Goal: Transaction & Acquisition: Purchase product/service

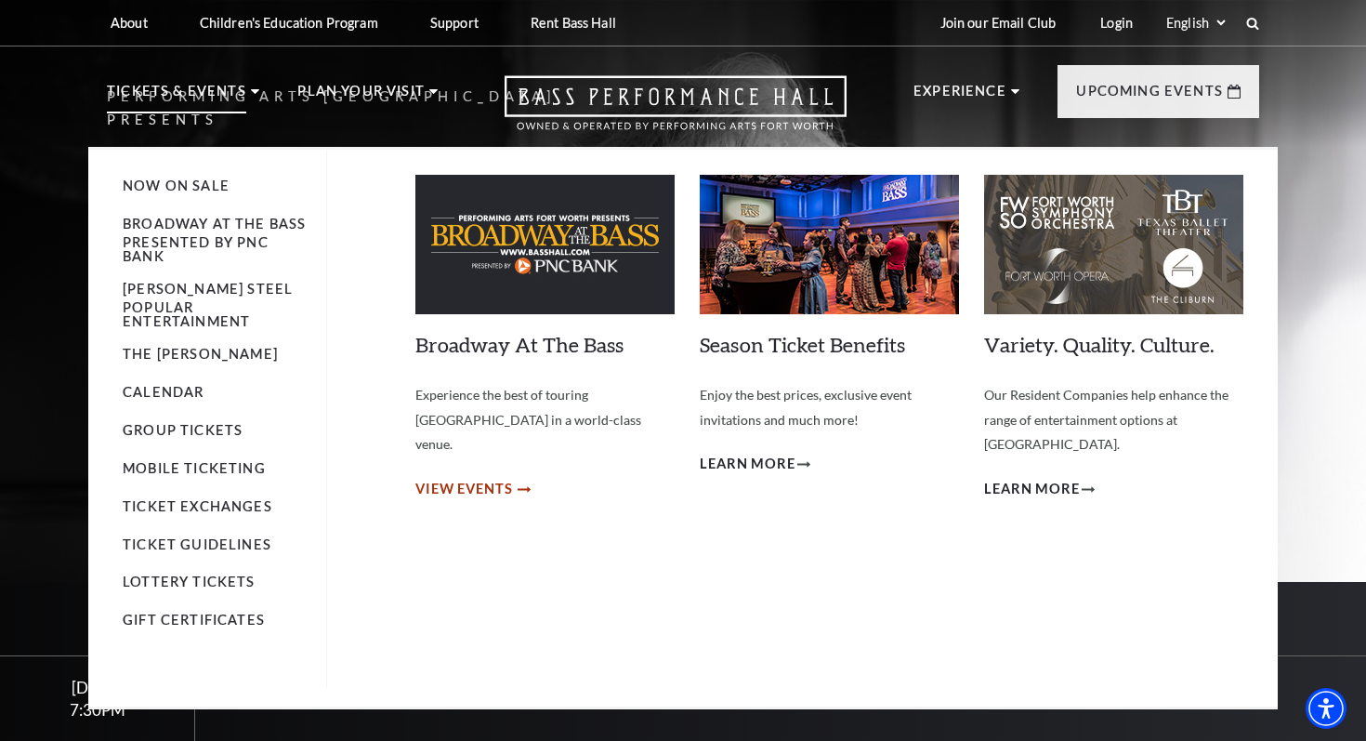
click at [468, 478] on span "View Events" at bounding box center [464, 489] width 98 height 23
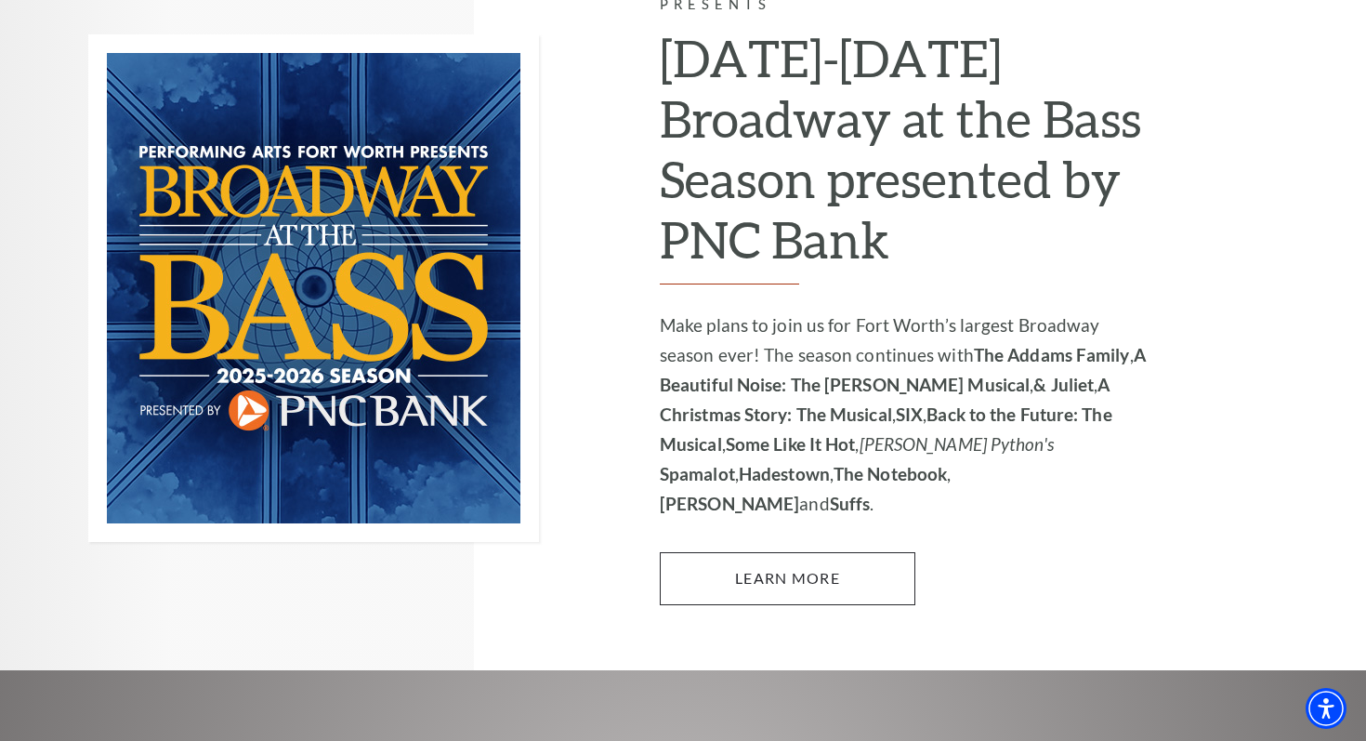
scroll to position [1272, 0]
click at [788, 551] on link "Learn More" at bounding box center [788, 577] width 256 height 52
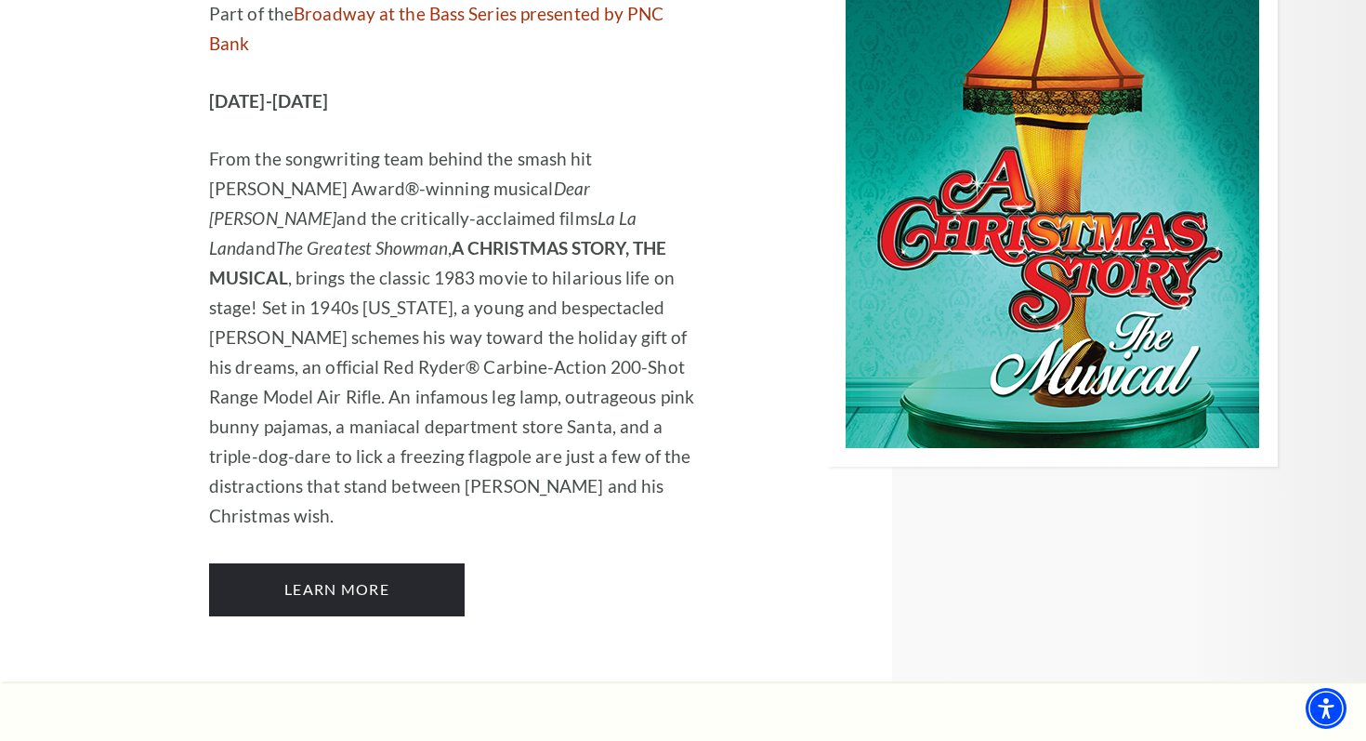
scroll to position [5263, 0]
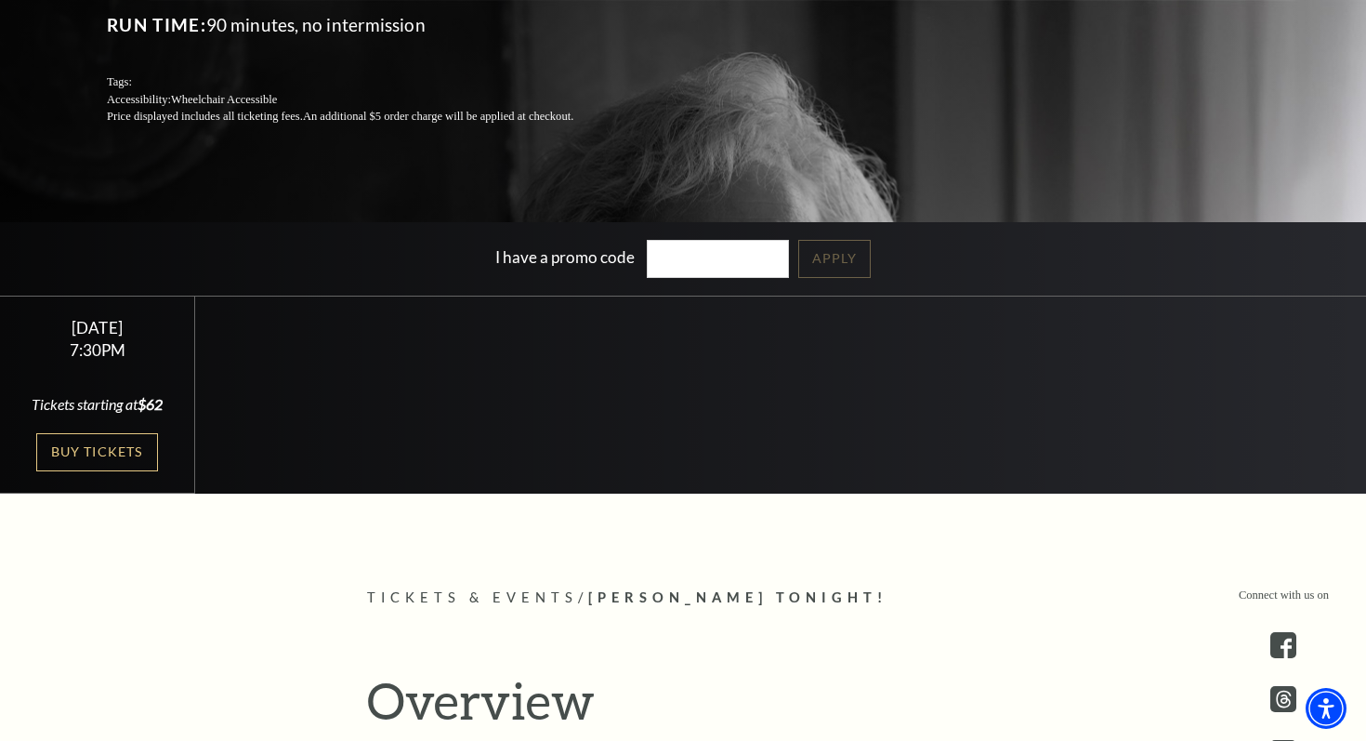
scroll to position [363, 0]
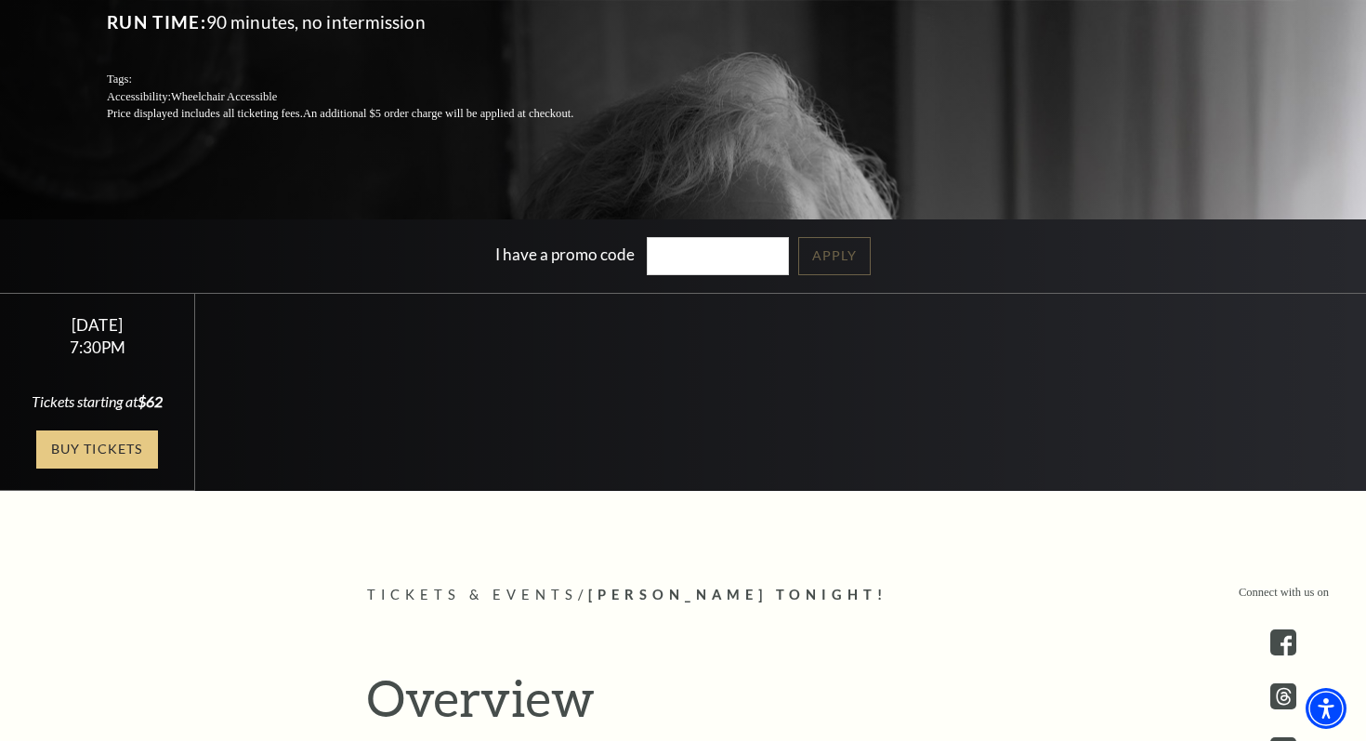
click at [86, 451] on link "Buy Tickets" at bounding box center [96, 449] width 121 height 38
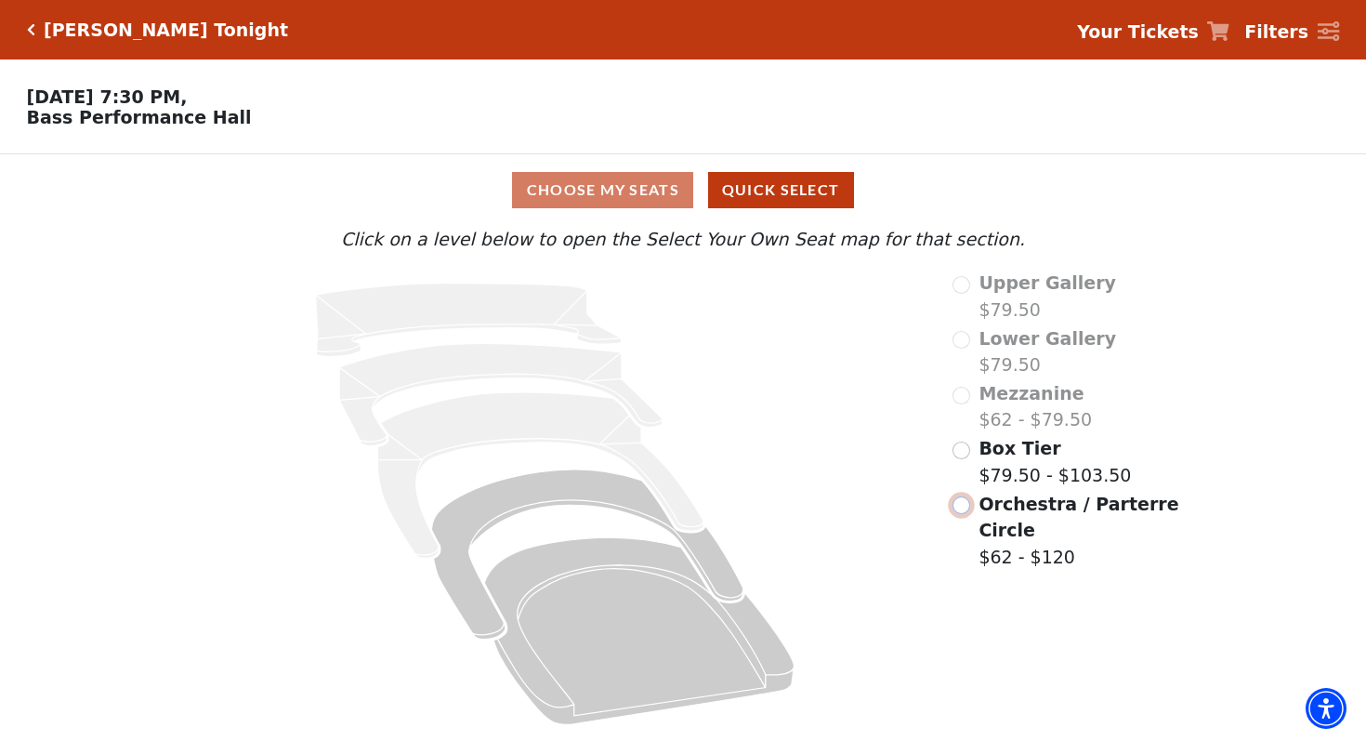
click at [969, 511] on input "Orchestra / Parterre Circle$62 - $120\a" at bounding box center [962, 505] width 18 height 18
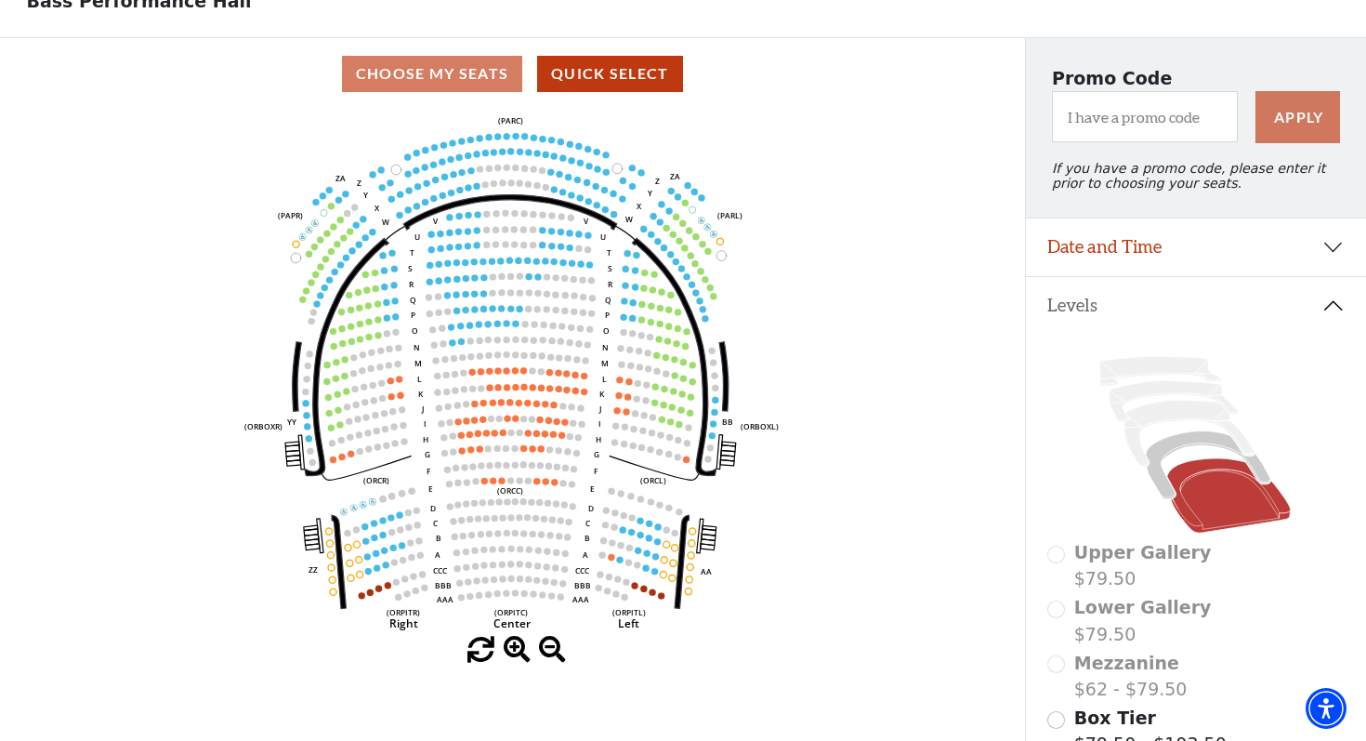
scroll to position [121, 0]
